Goal: Find specific page/section: Find specific page/section

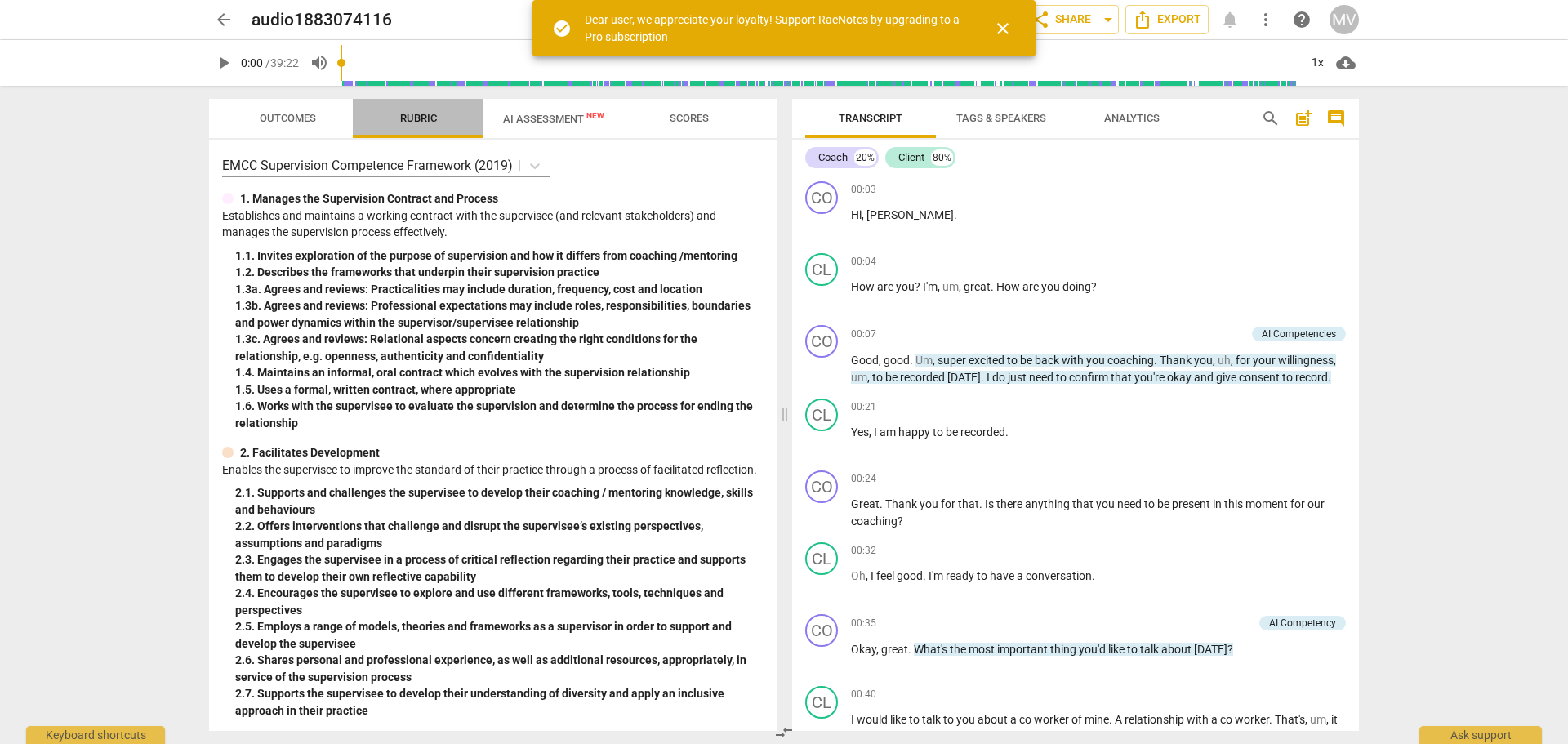
click at [422, 120] on span "Rubric" at bounding box center [419, 118] width 37 height 12
click at [539, 166] on icon at bounding box center [535, 166] width 17 height 17
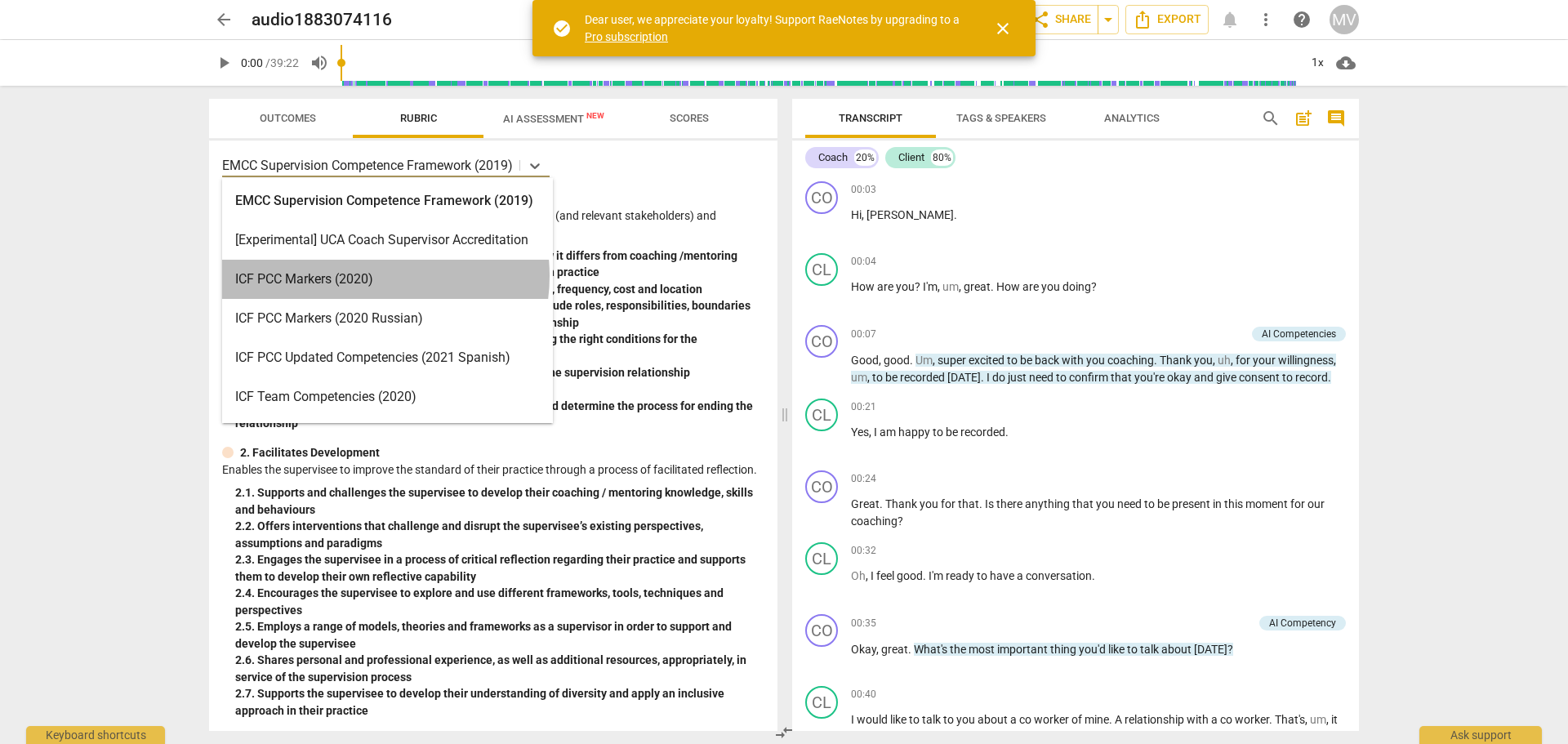
click at [370, 276] on div "ICF PCC Markers (2020)" at bounding box center [387, 280] width 330 height 39
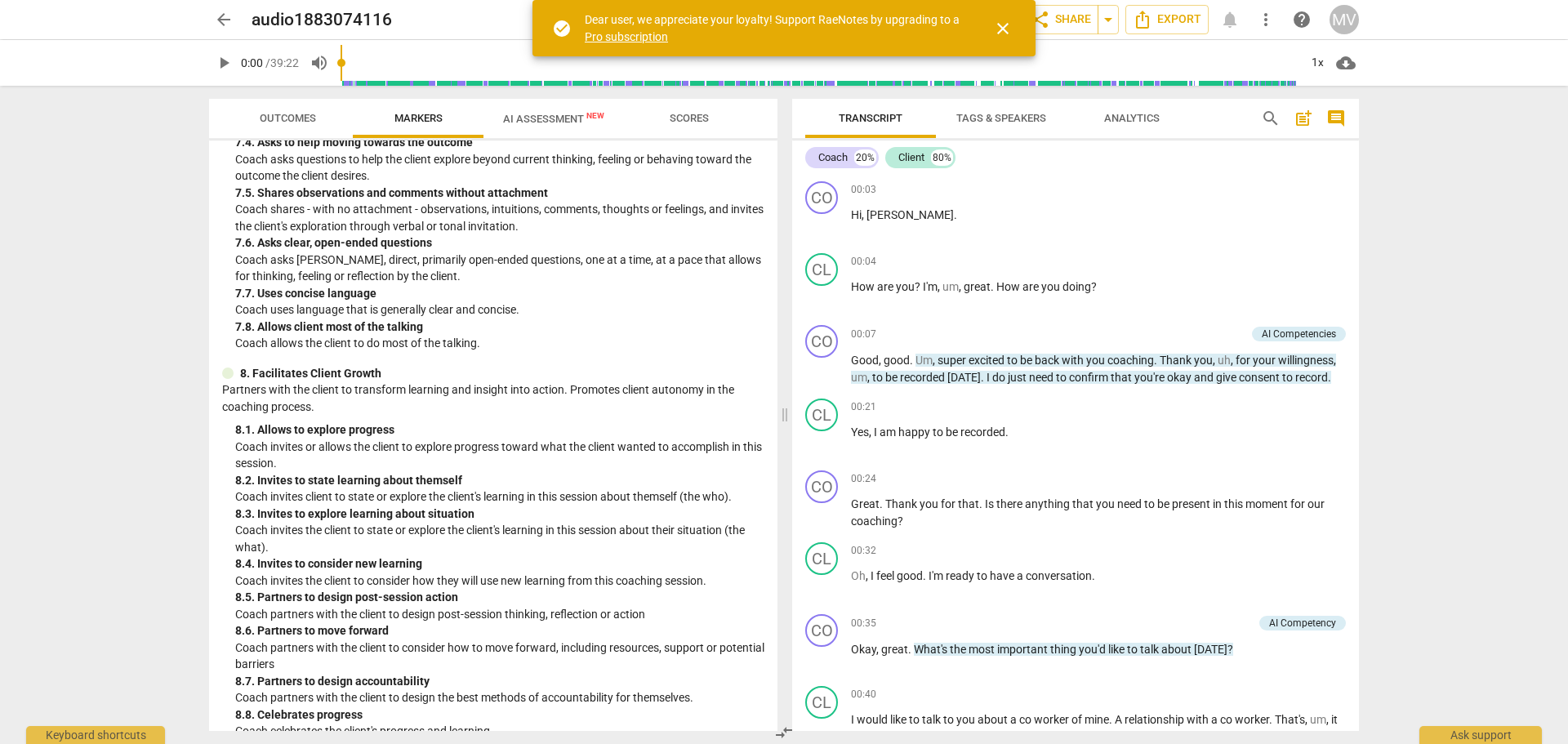
scroll to position [1628, 0]
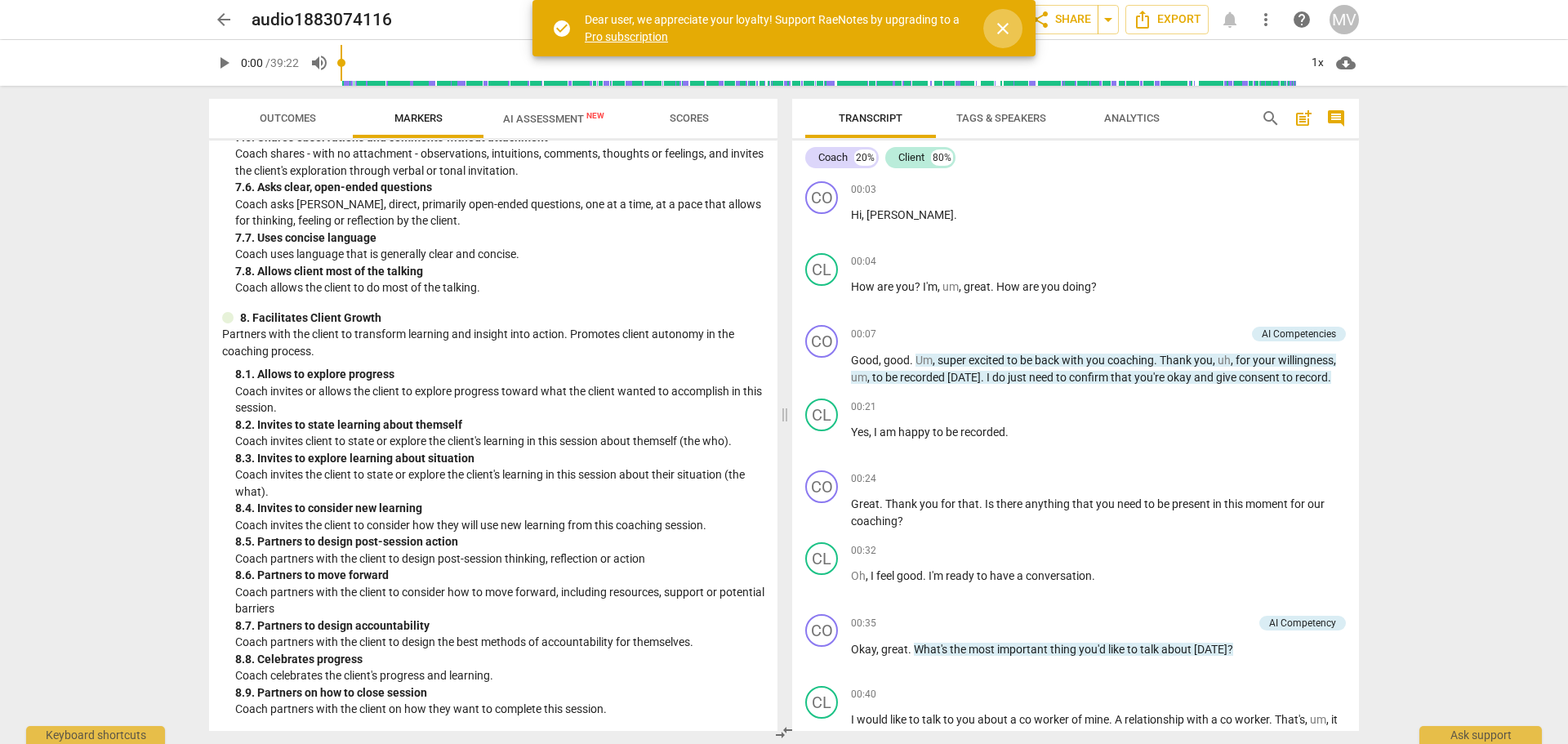
click at [997, 31] on span "close" at bounding box center [1003, 28] width 19 height 20
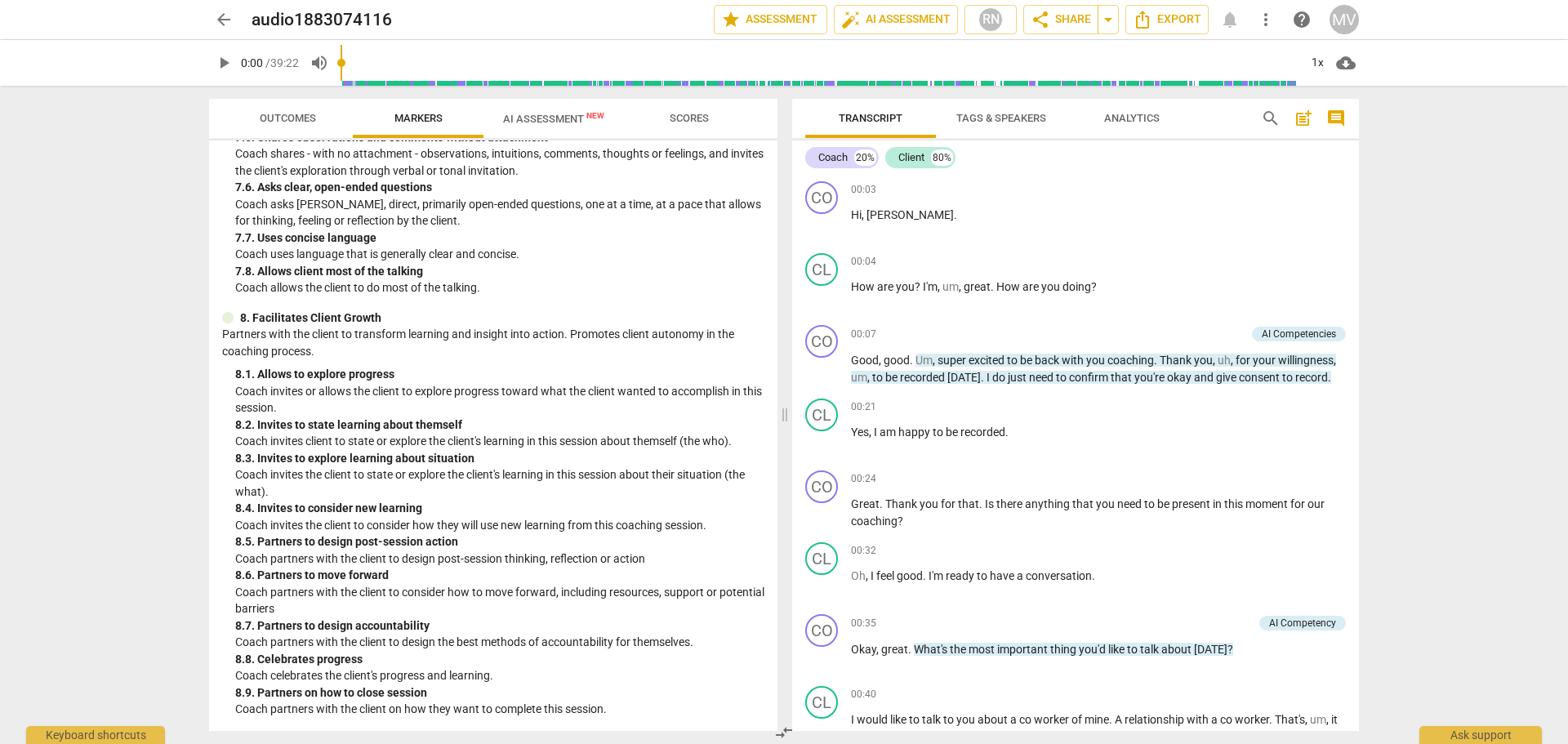
click at [555, 122] on span "AI Assessment New" at bounding box center [553, 118] width 101 height 12
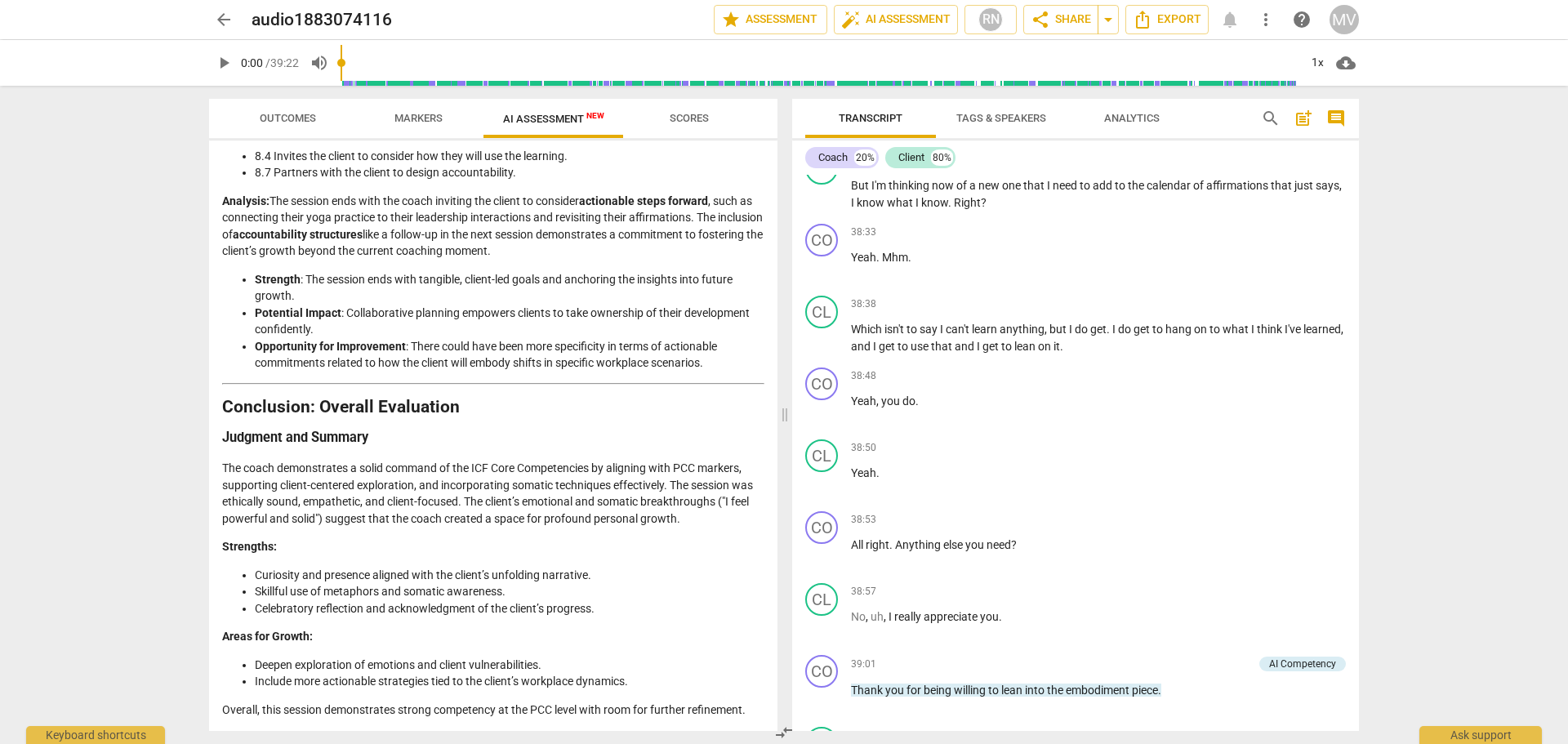
scroll to position [14016, 0]
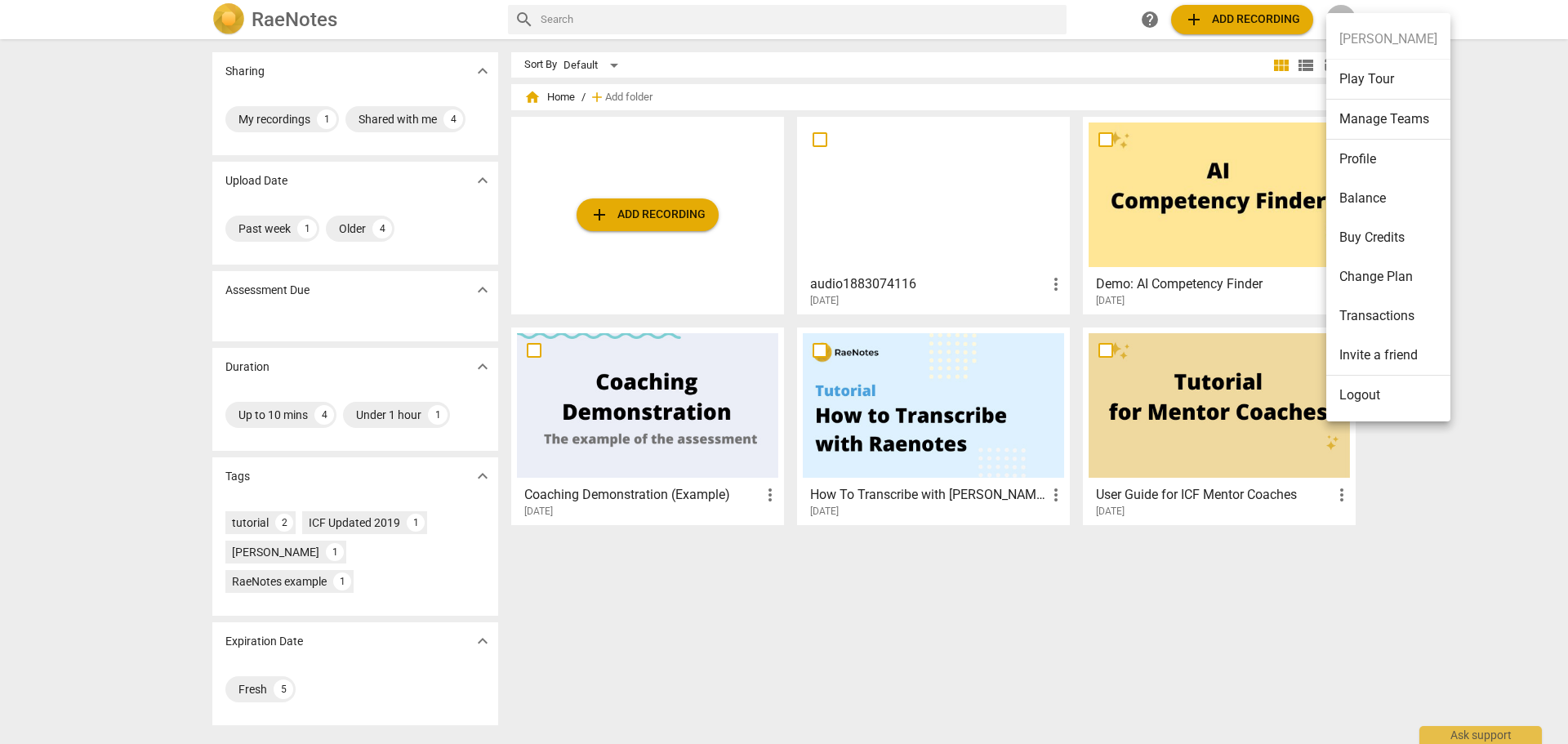
click at [1476, 540] on div at bounding box center [784, 372] width 1568 height 744
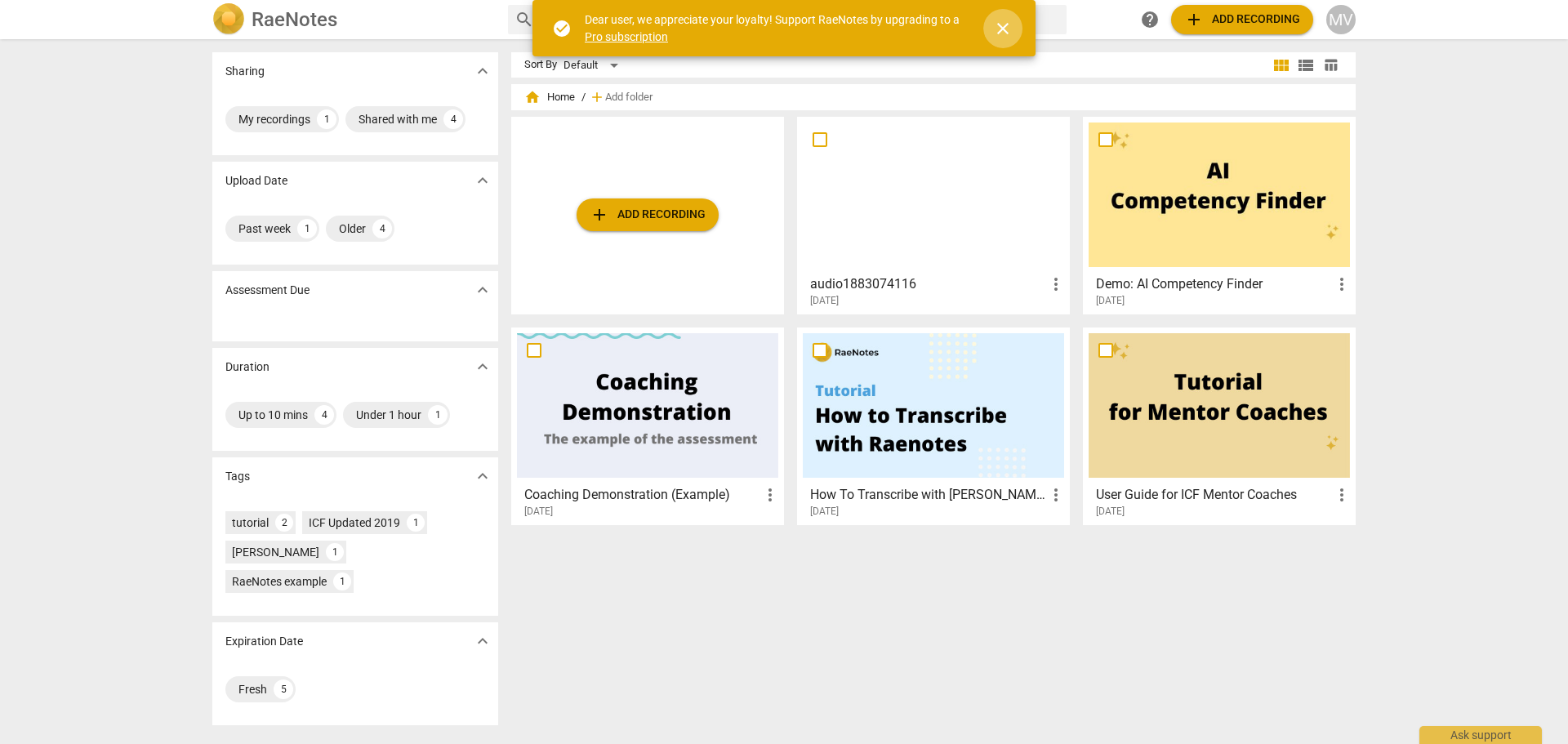
click at [996, 27] on span "close" at bounding box center [1003, 28] width 19 height 20
